Goal: Communication & Community: Answer question/provide support

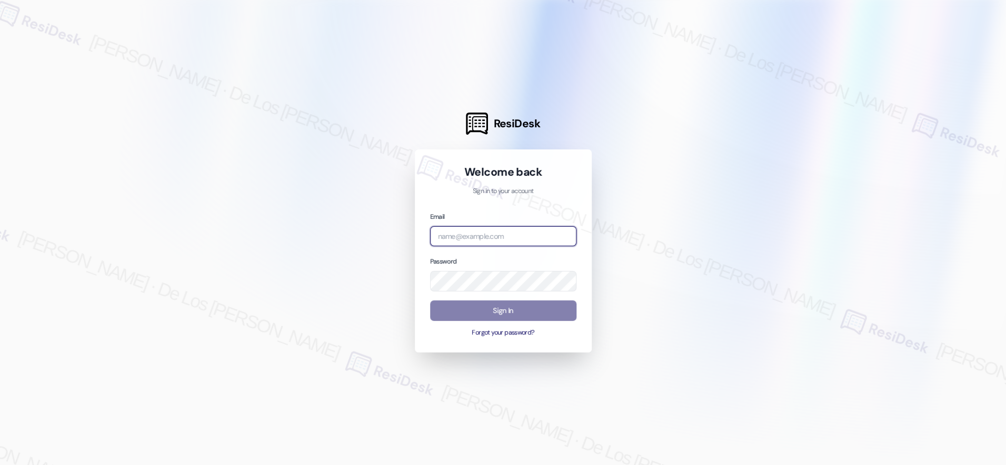
click at [480, 243] on input "email" at bounding box center [503, 236] width 146 height 21
type input "automated-surveys-apartment_management_pros-[PERSON_NAME].[PERSON_NAME]@apartme…"
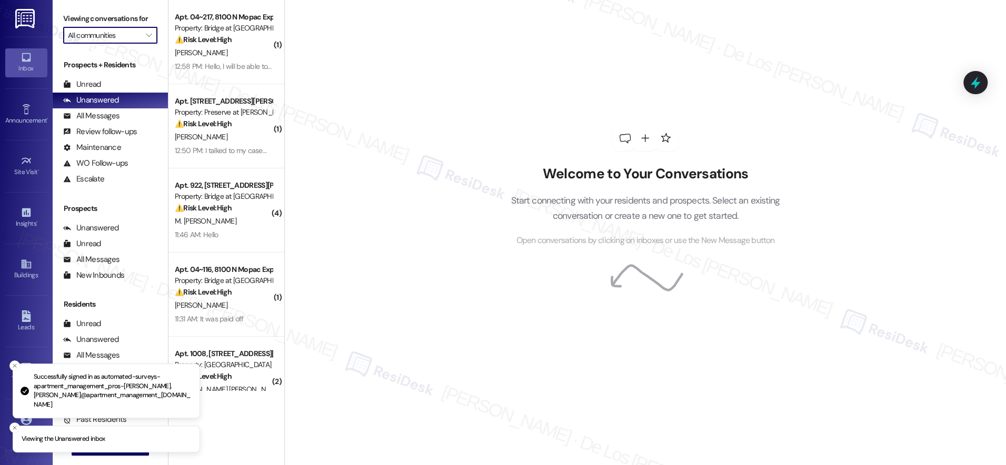
click at [104, 29] on input "All communities" at bounding box center [104, 35] width 73 height 17
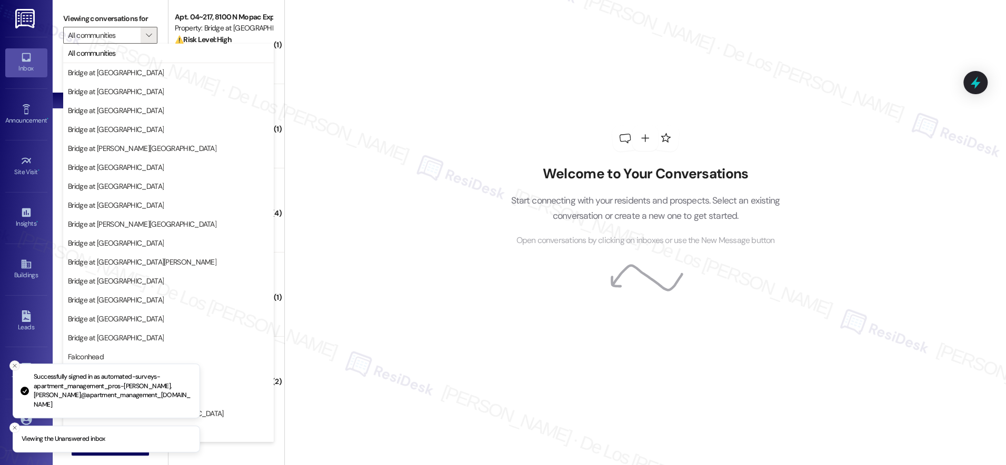
click at [14, 369] on icon "Close toast" at bounding box center [15, 366] width 6 height 6
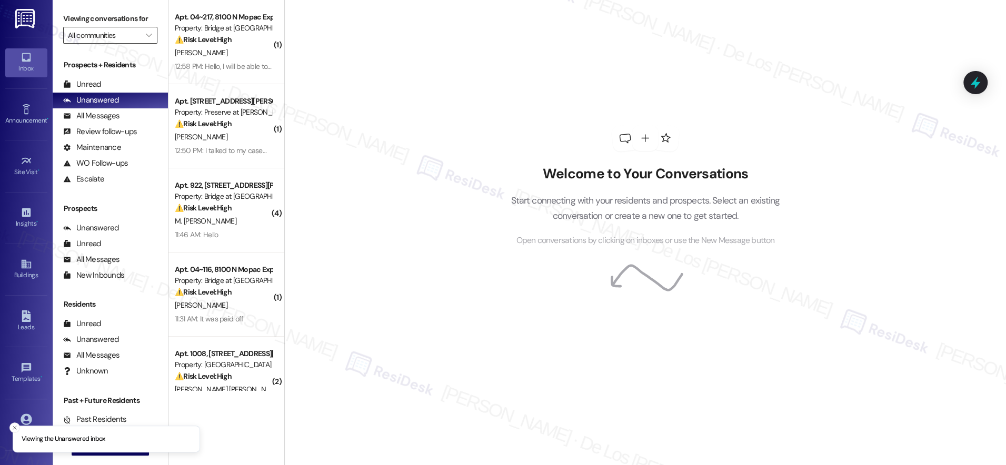
click at [129, 28] on input "All communities" at bounding box center [104, 35] width 73 height 17
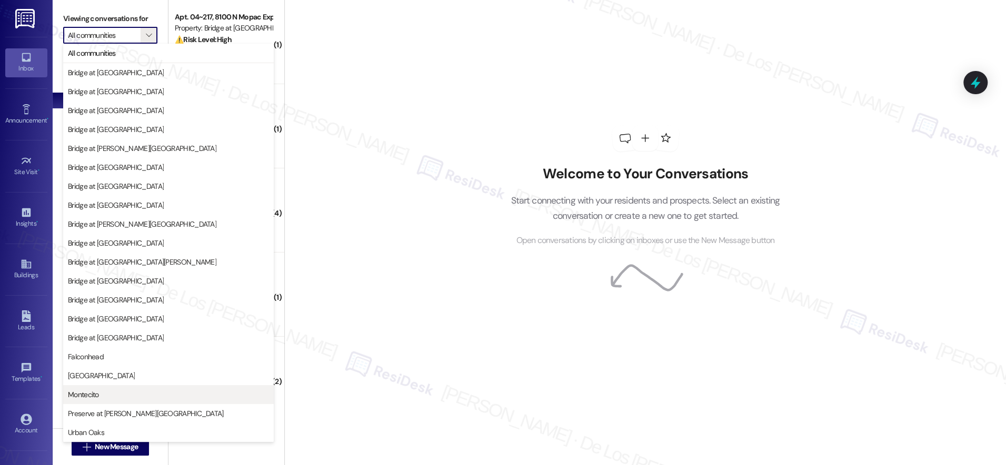
click at [127, 394] on span "Montecito" at bounding box center [168, 394] width 201 height 11
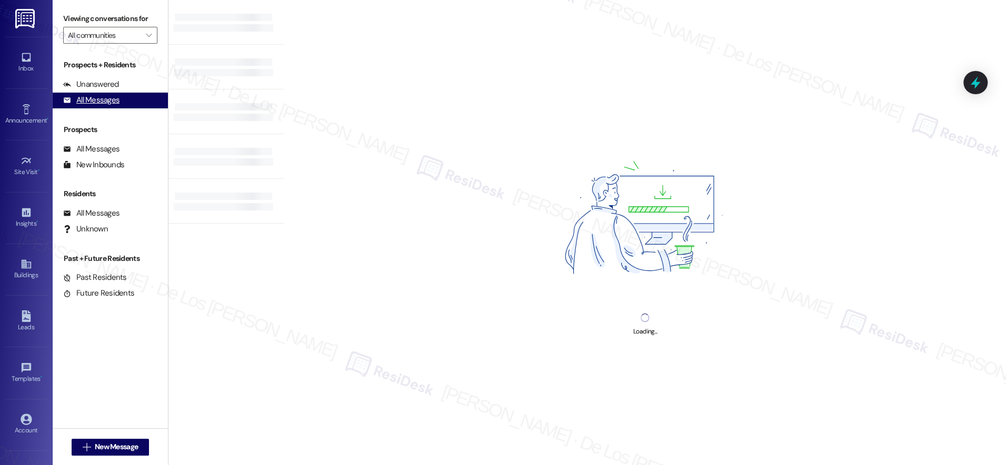
type input "Montecito"
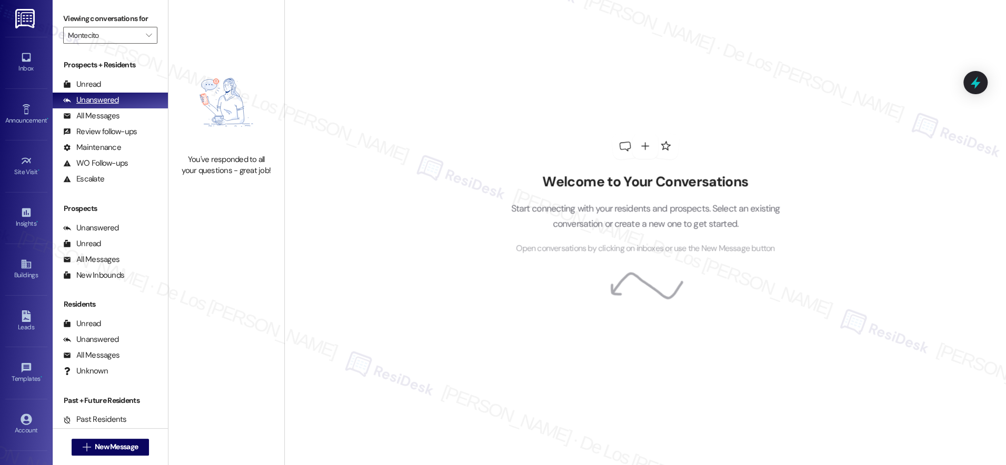
click at [131, 101] on div "Unanswered (0)" at bounding box center [110, 101] width 115 height 16
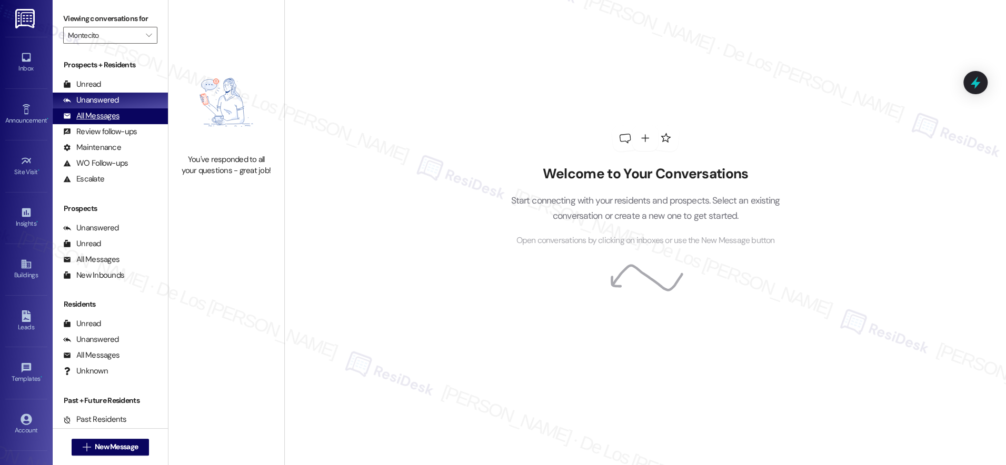
click at [124, 118] on div "All Messages (undefined)" at bounding box center [110, 116] width 115 height 16
